Goal: Transaction & Acquisition: Book appointment/travel/reservation

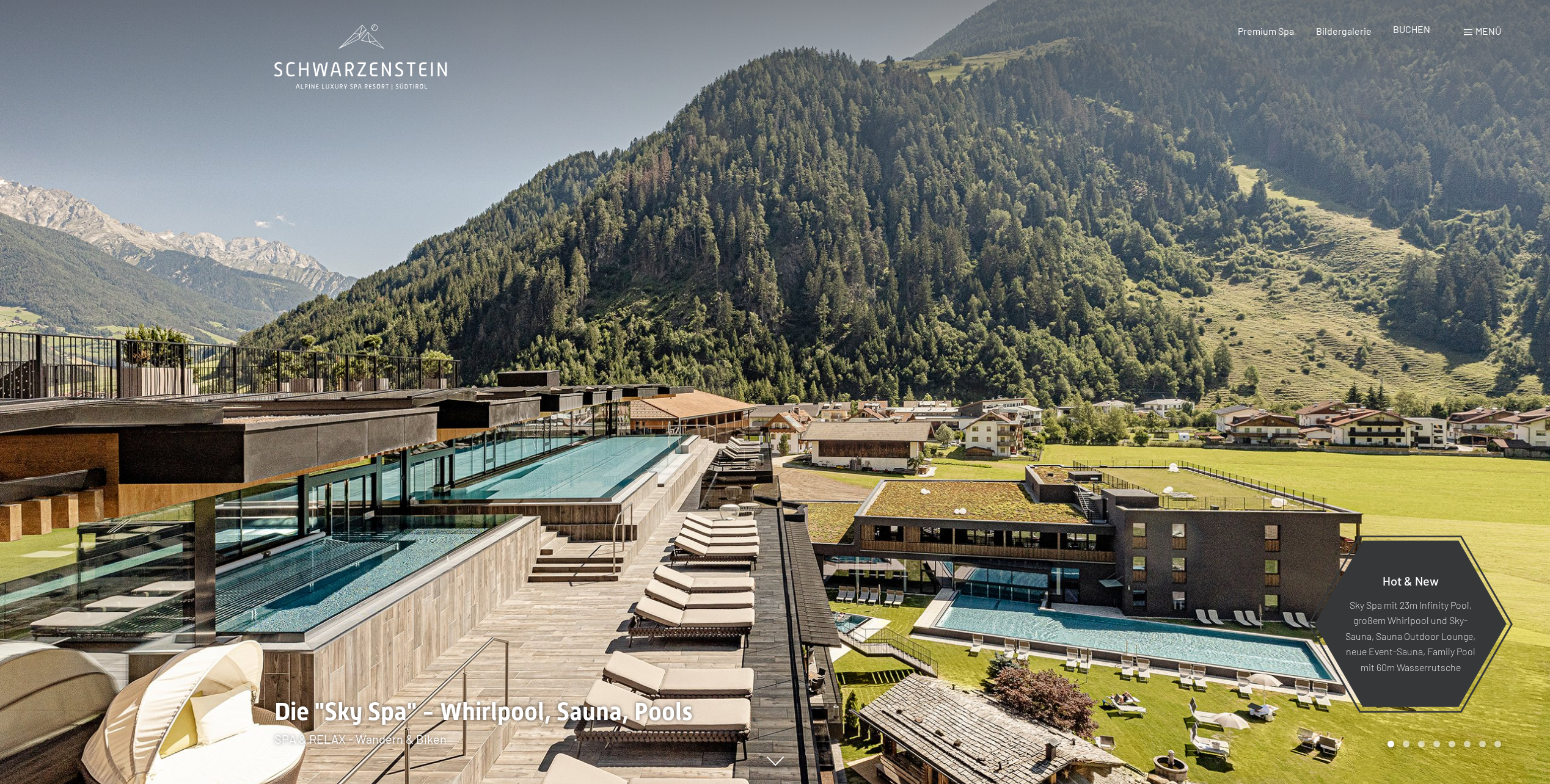
click at [1419, 35] on span "BUCHEN" at bounding box center [1412, 28] width 38 height 12
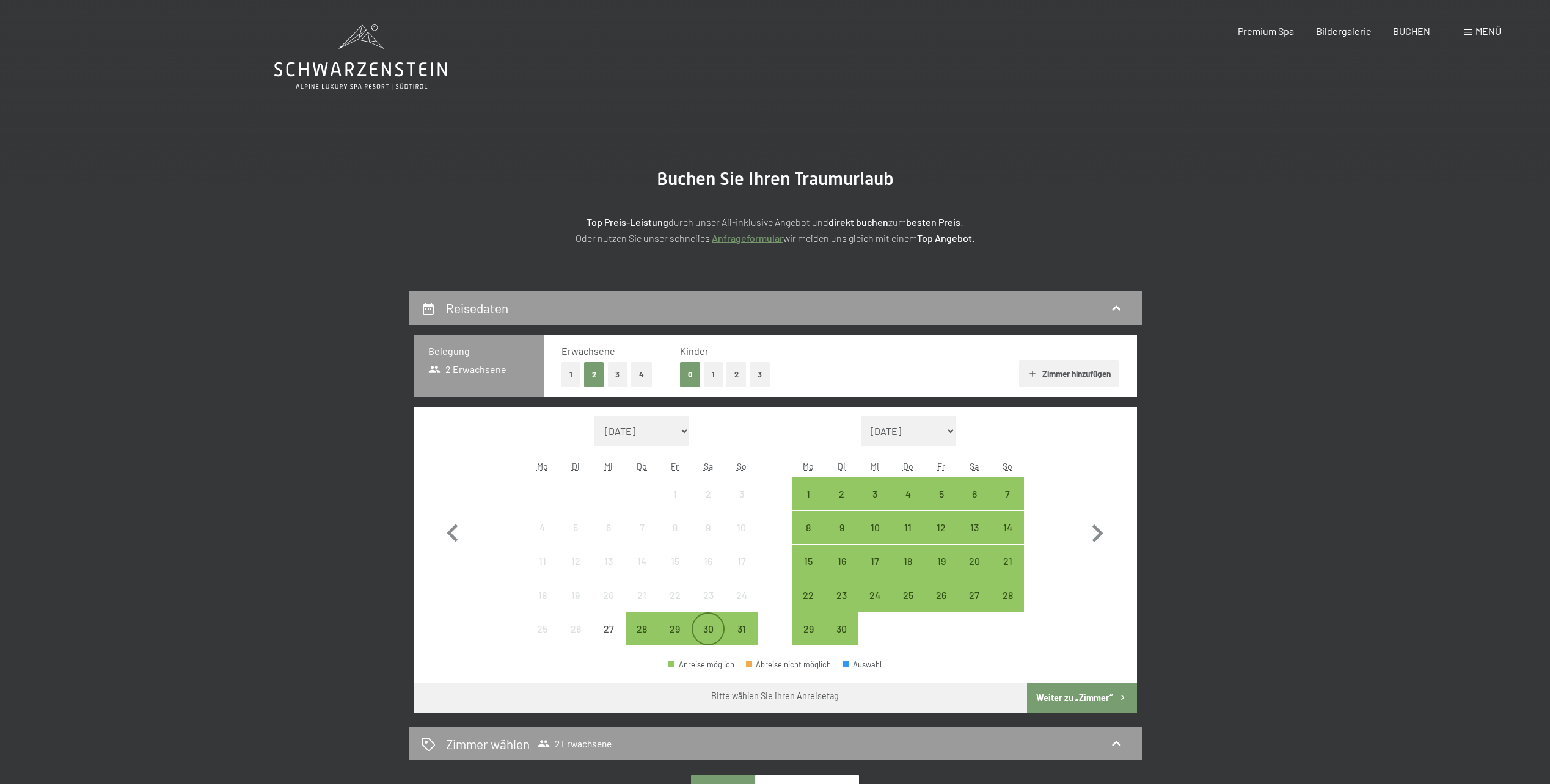
click at [719, 632] on div "30" at bounding box center [708, 640] width 31 height 31
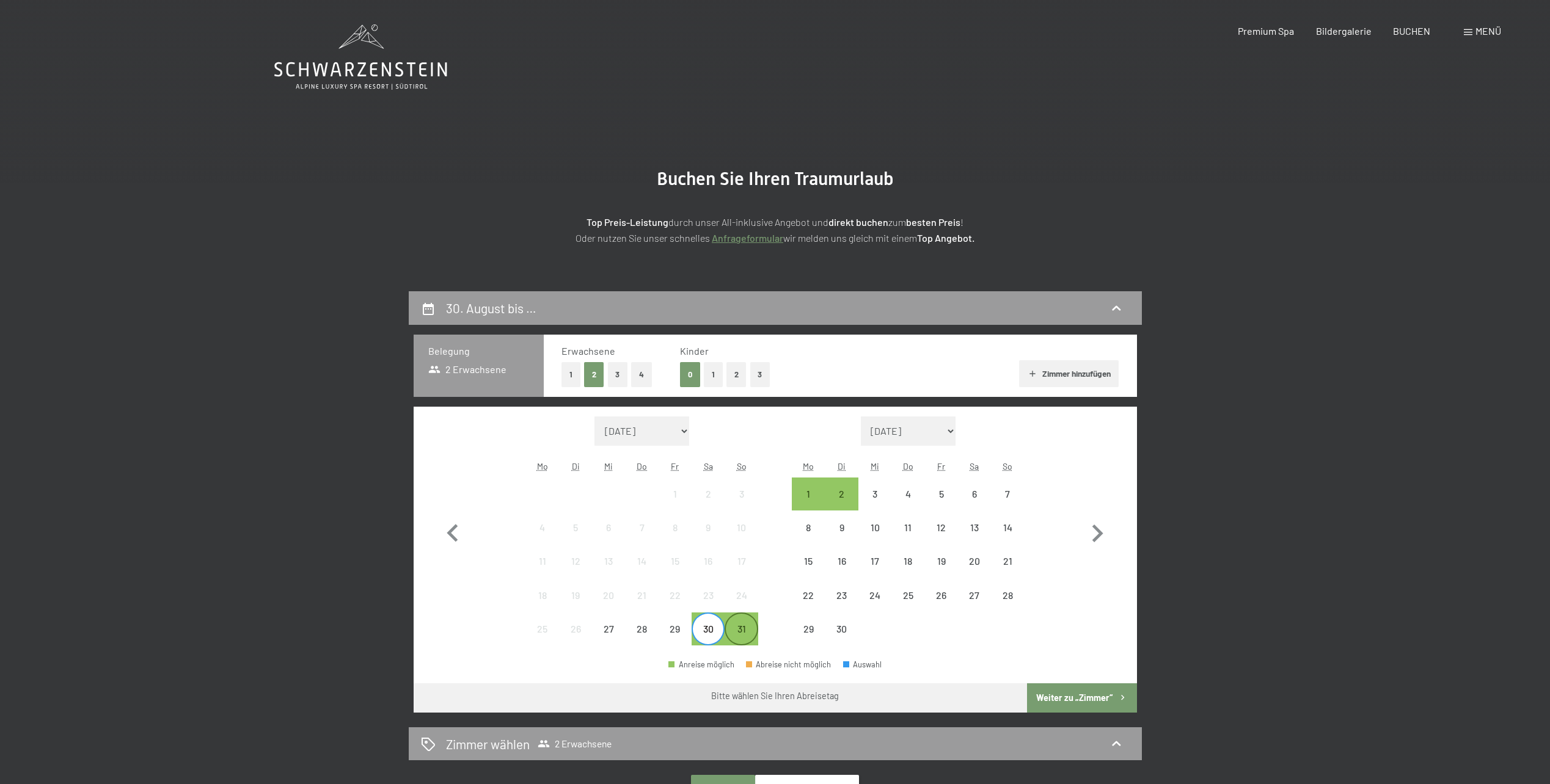
click at [743, 636] on div "31" at bounding box center [741, 640] width 31 height 31
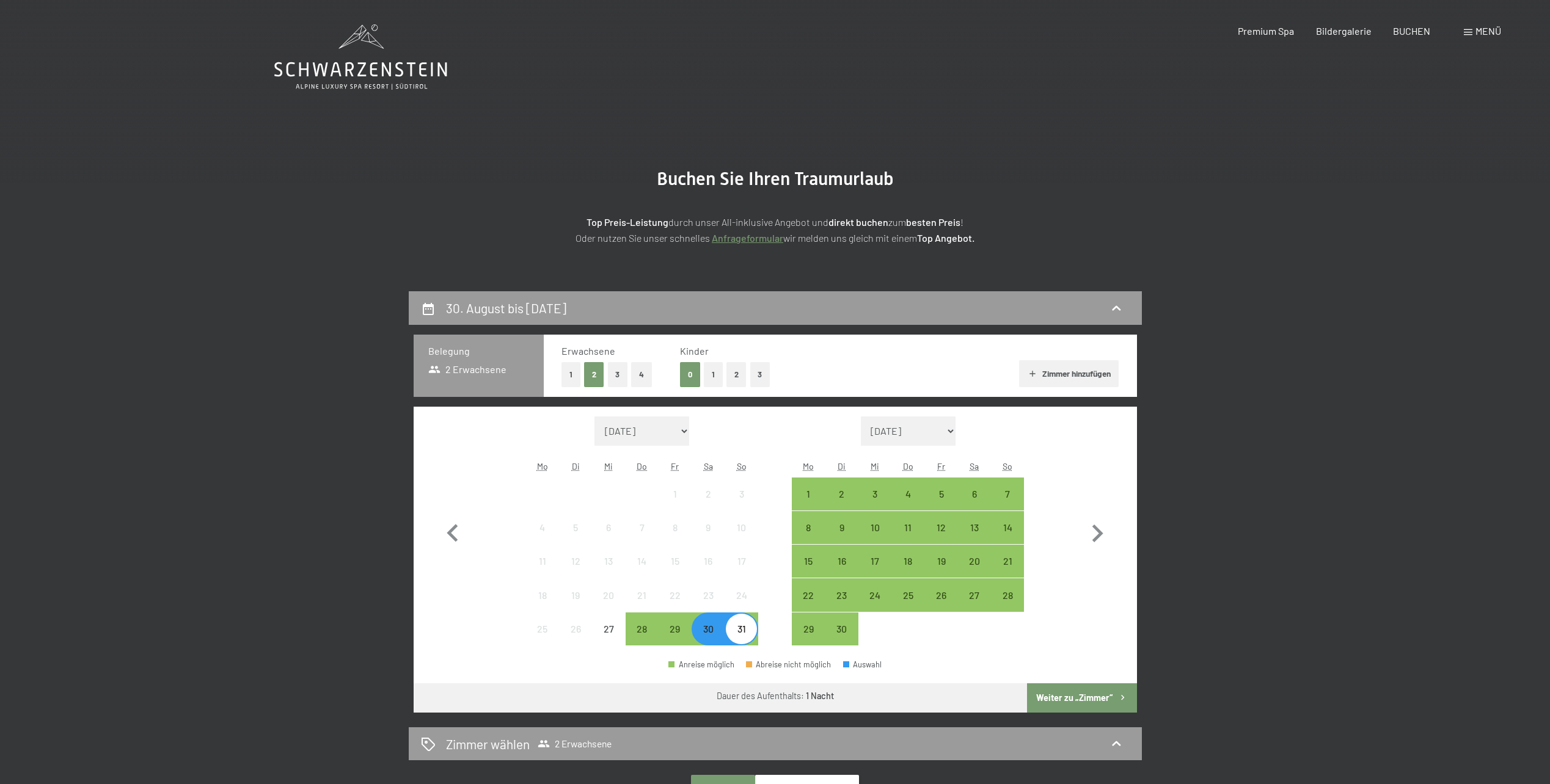
click at [1072, 698] on button "Weiter zu „Zimmer“" at bounding box center [1081, 698] width 109 height 29
